Goal: Task Accomplishment & Management: Use online tool/utility

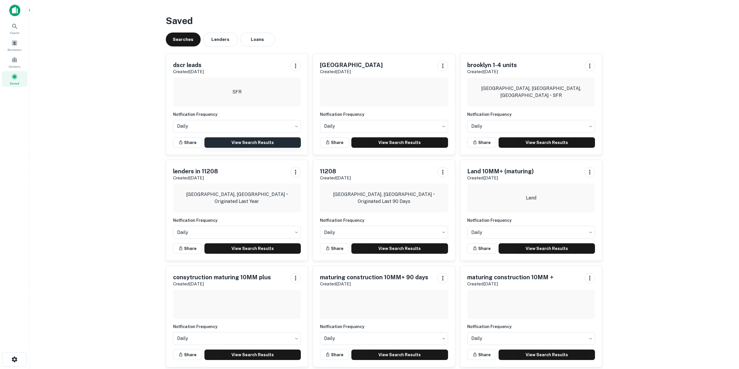
click at [258, 141] on link "View Search Results" at bounding box center [252, 142] width 97 height 10
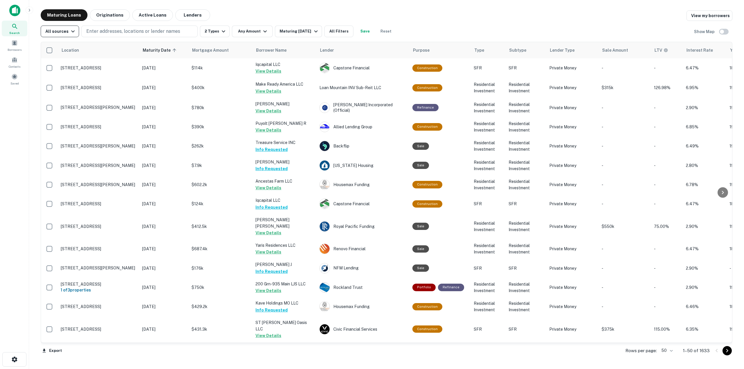
click at [71, 31] on icon "button" at bounding box center [72, 32] width 3 height 2
click at [14, 125] on div at bounding box center [372, 184] width 744 height 369
click at [277, 10] on div "Maturing Loans Originations Active Loans Lenders View my borrowers" at bounding box center [386, 15] width 691 height 12
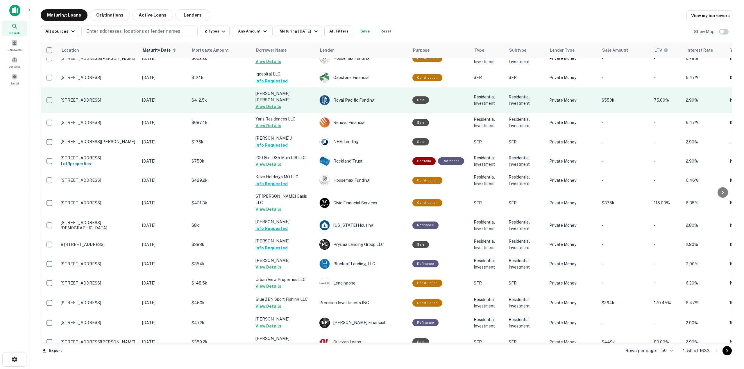
scroll to position [19, 0]
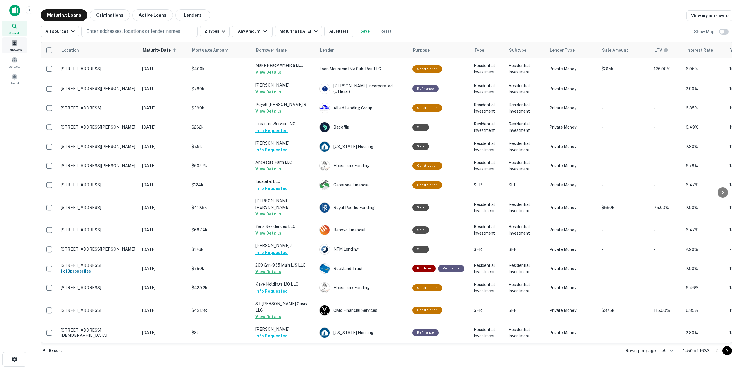
click at [15, 42] on span at bounding box center [14, 43] width 6 height 6
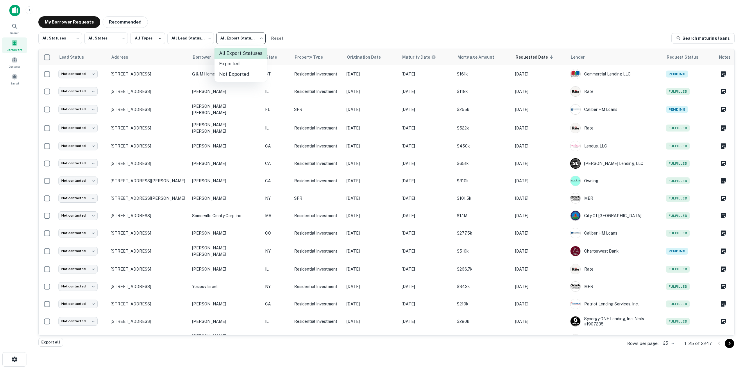
click at [252, 36] on body "Search Borrowers Contacts Saved My Borrower Requests Recommended All Statuses *…" at bounding box center [372, 184] width 744 height 369
click at [311, 26] on div at bounding box center [372, 184] width 744 height 369
click at [201, 35] on body "Search Borrowers Contacts Saved My Borrower Requests Recommended All Statuses *…" at bounding box center [372, 184] width 744 height 369
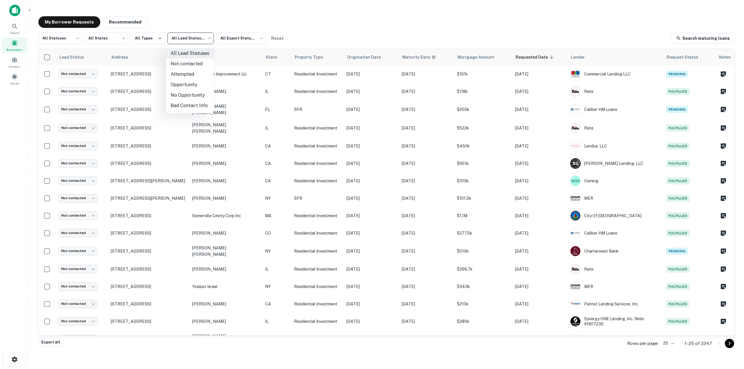
click at [317, 23] on div at bounding box center [372, 184] width 744 height 369
click at [131, 36] on button "All Types" at bounding box center [147, 39] width 35 height 12
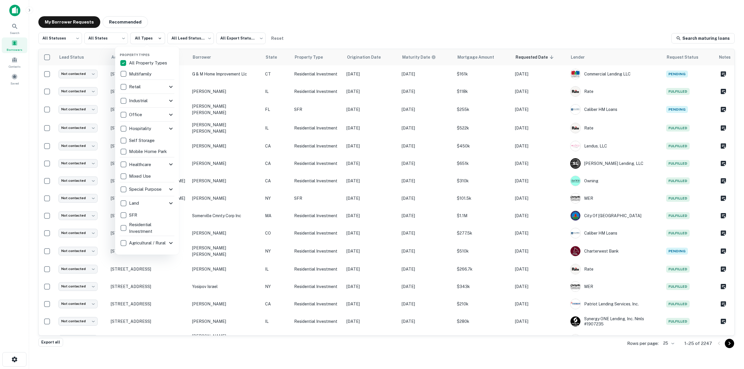
click at [150, 23] on div at bounding box center [372, 184] width 744 height 369
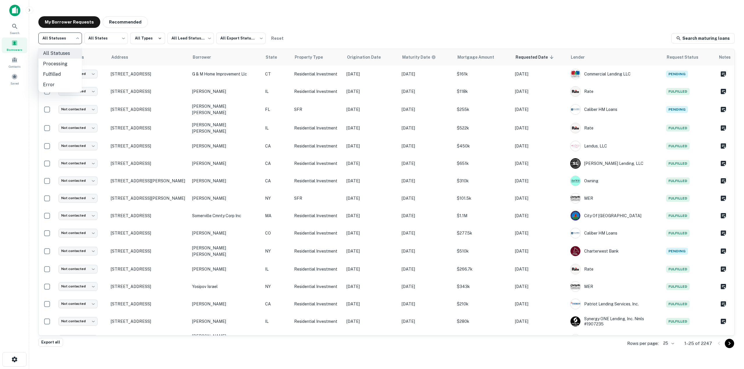
click at [64, 37] on body "Search Borrowers Contacts Saved My Borrower Requests Recommended All Statuses *…" at bounding box center [372, 184] width 744 height 369
click at [57, 71] on li "Fulfilled" at bounding box center [60, 74] width 44 height 10
type input "*********"
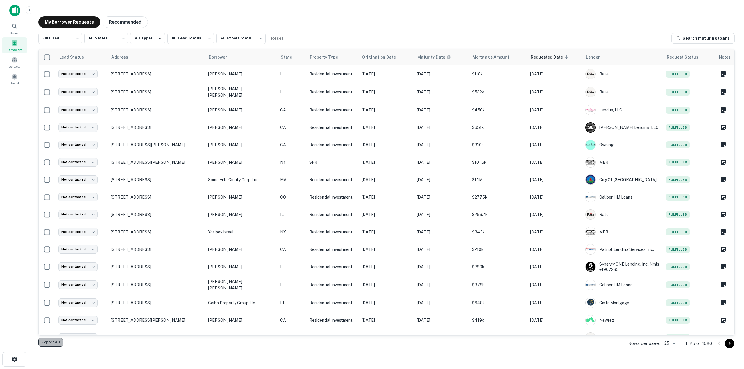
click at [49, 340] on button "Export all" at bounding box center [50, 342] width 25 height 9
click at [254, 12] on div "My Borrower Requests Recommended Fulfilled ********* ​ All States *** ​ All Typ…" at bounding box center [386, 178] width 705 height 332
